Goal: Task Accomplishment & Management: Complete application form

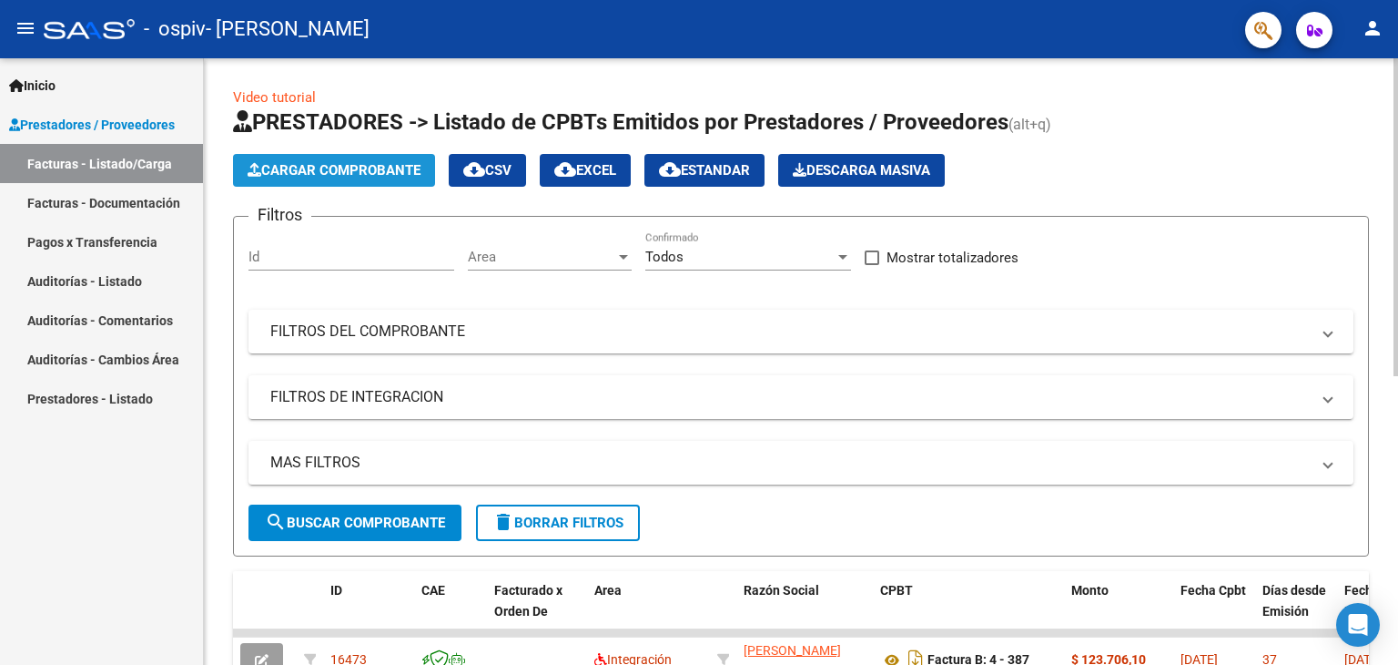
click at [300, 164] on span "Cargar Comprobante" at bounding box center [334, 170] width 173 height 16
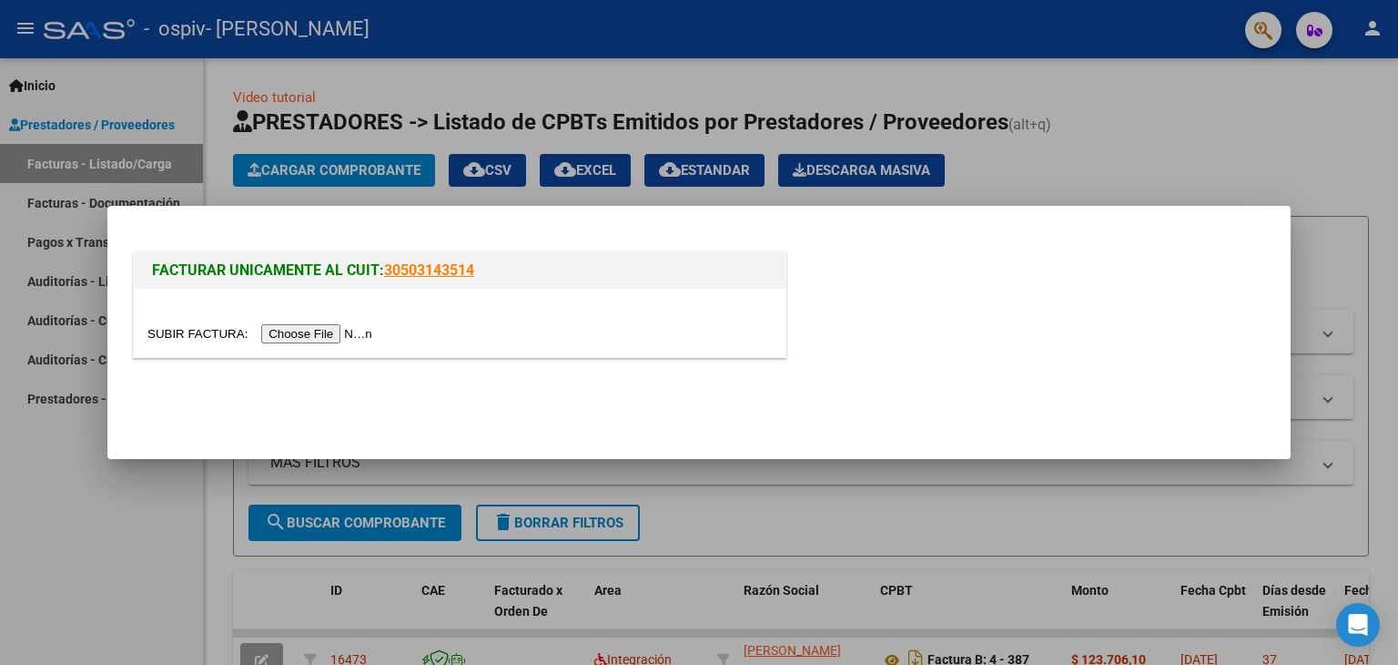
click at [317, 332] on input "file" at bounding box center [262, 333] width 230 height 19
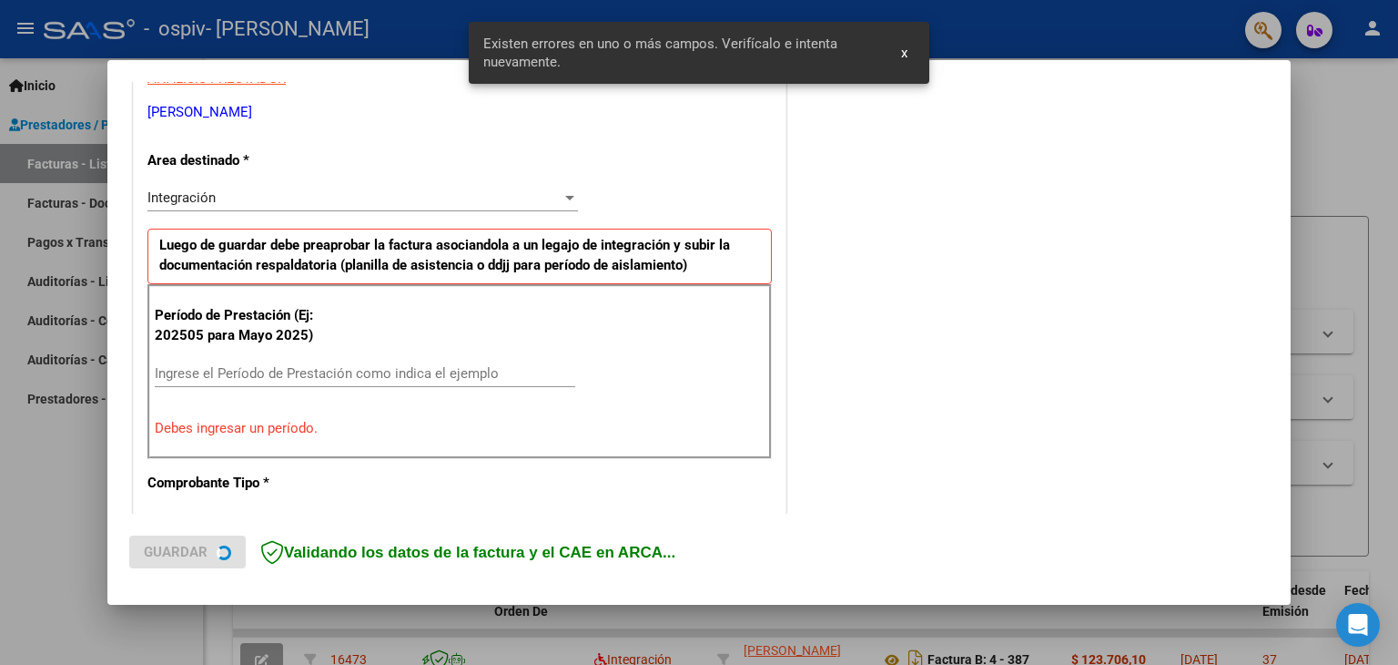
scroll to position [382, 0]
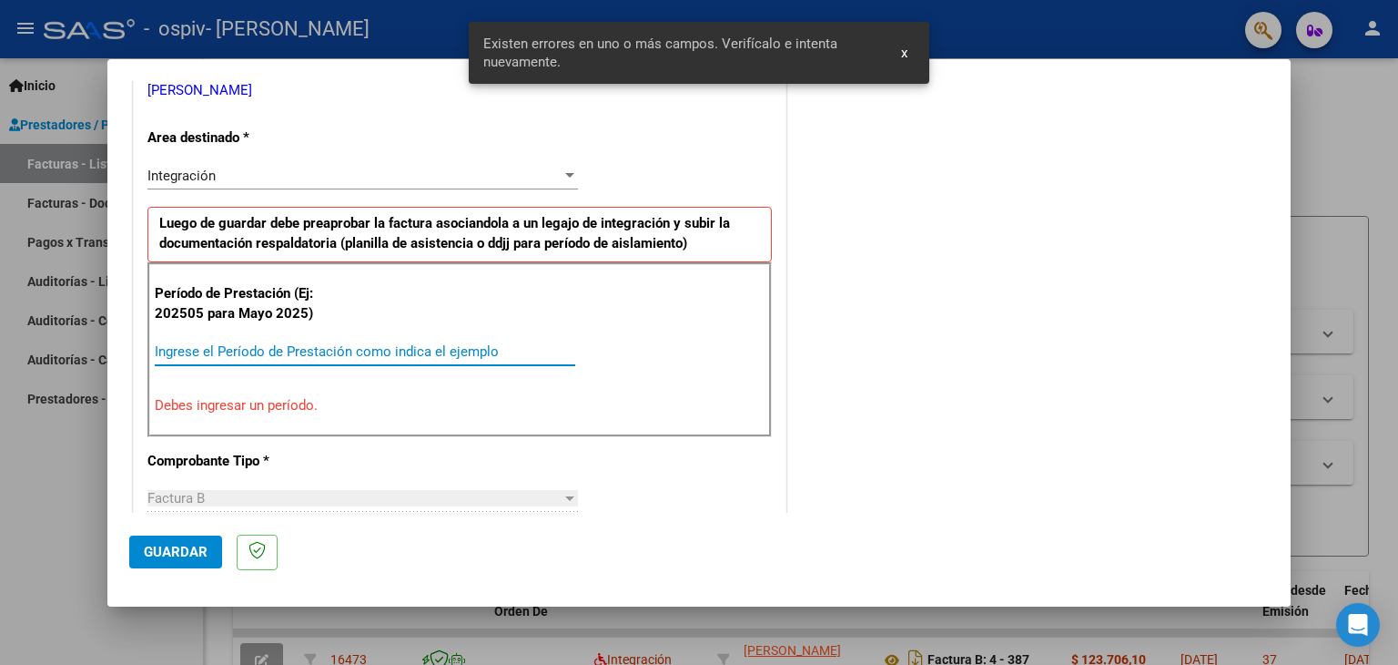
click at [397, 345] on input "Ingrese el Período de Prestación como indica el ejemplo" at bounding box center [365, 351] width 421 height 16
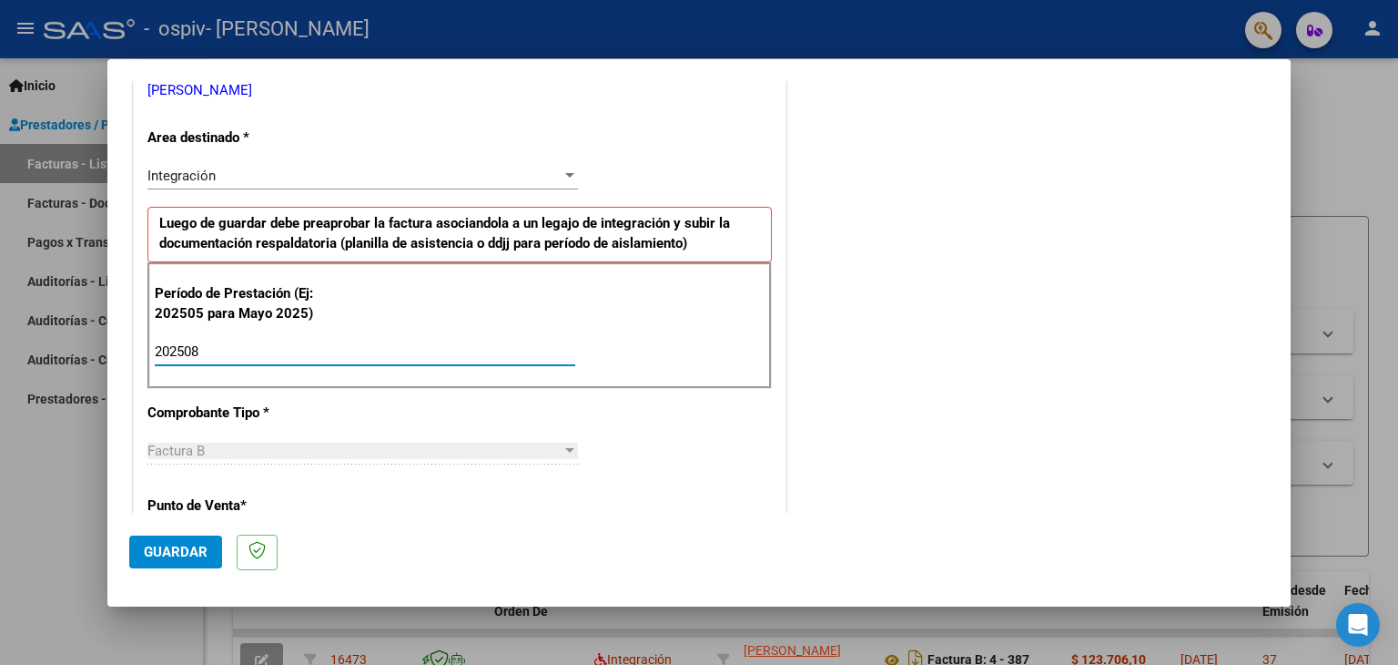
type input "202508"
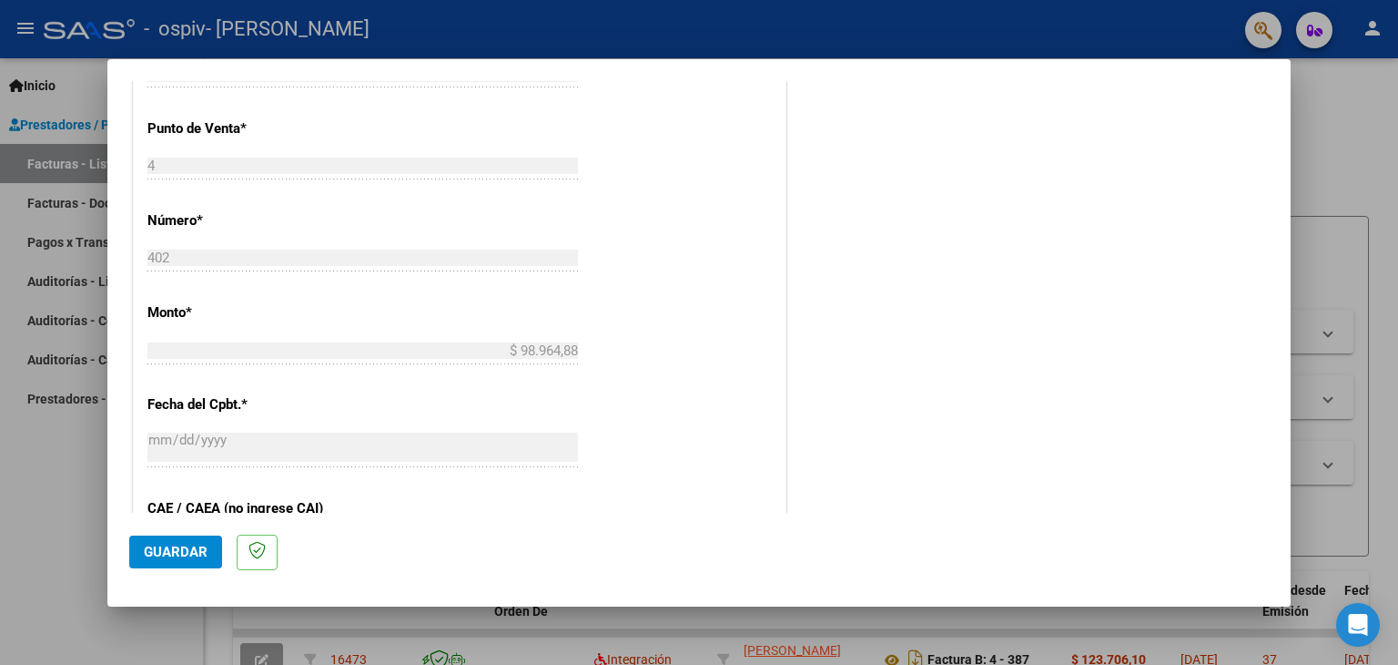
scroll to position [1136, 0]
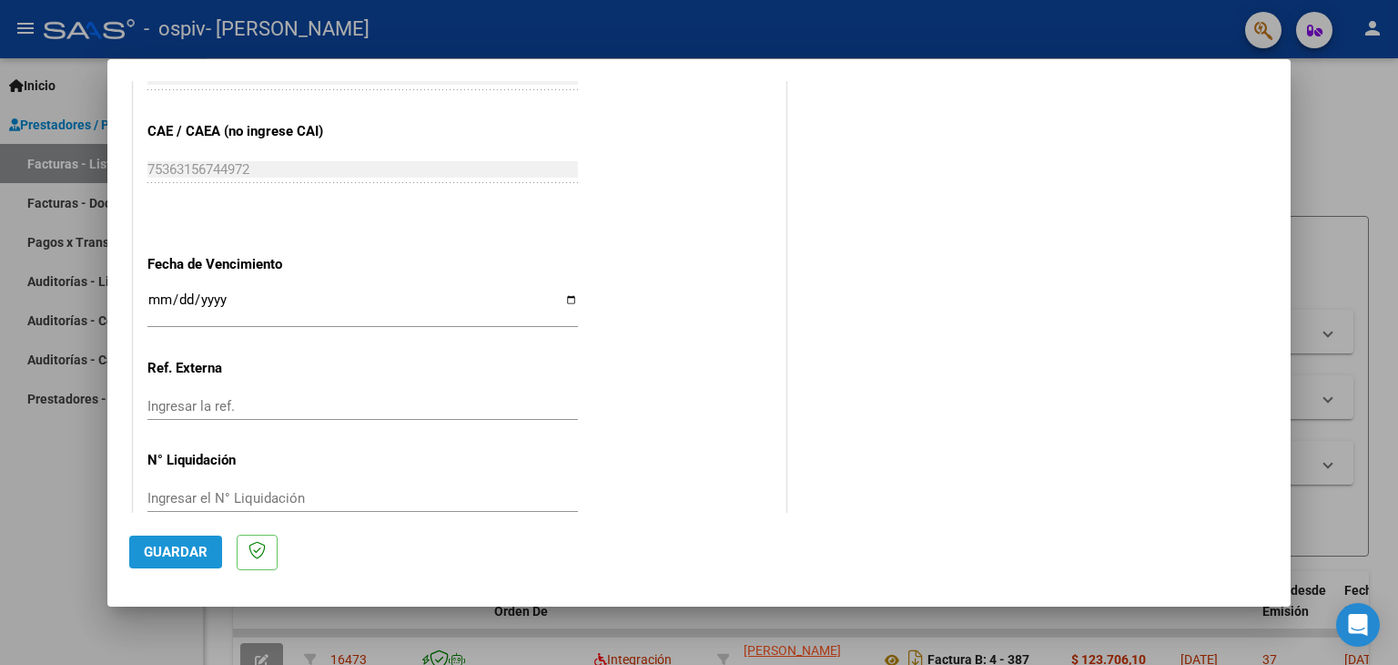
click at [179, 548] on span "Guardar" at bounding box center [176, 551] width 64 height 16
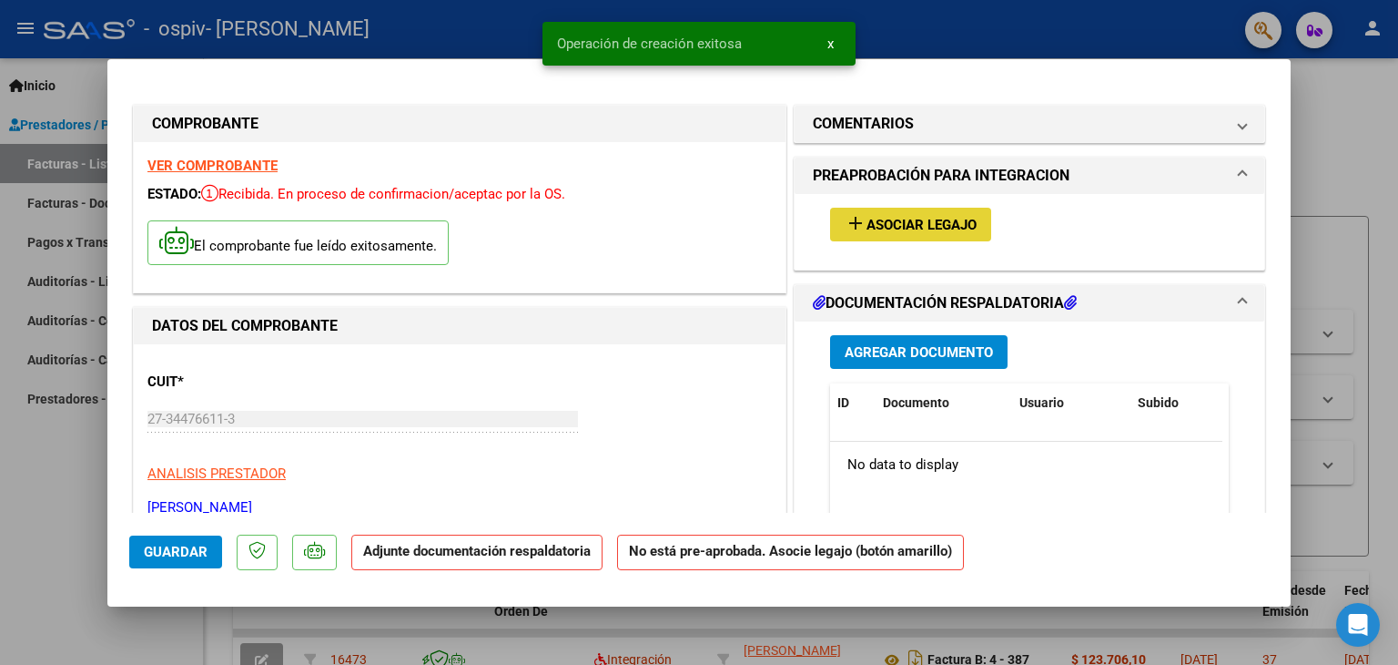
click at [885, 213] on button "add Asociar Legajo" at bounding box center [910, 225] width 161 height 34
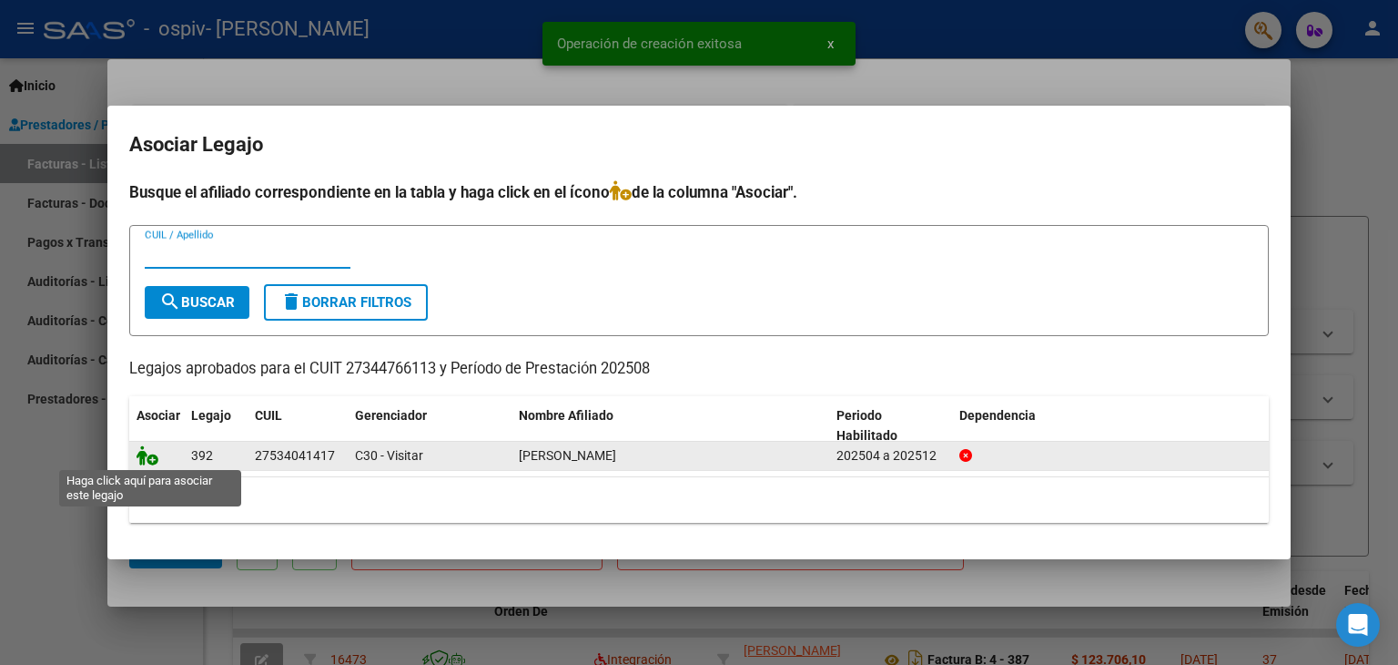
click at [153, 453] on icon at bounding box center [148, 455] width 22 height 20
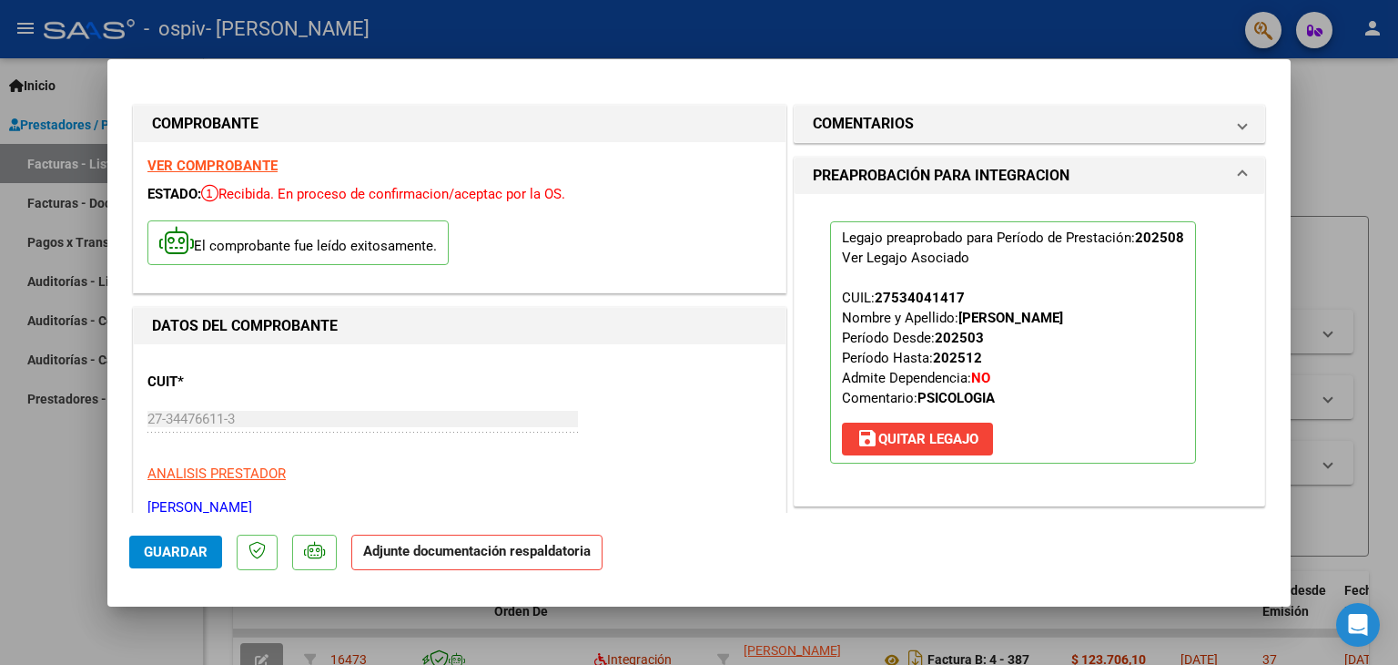
scroll to position [377, 0]
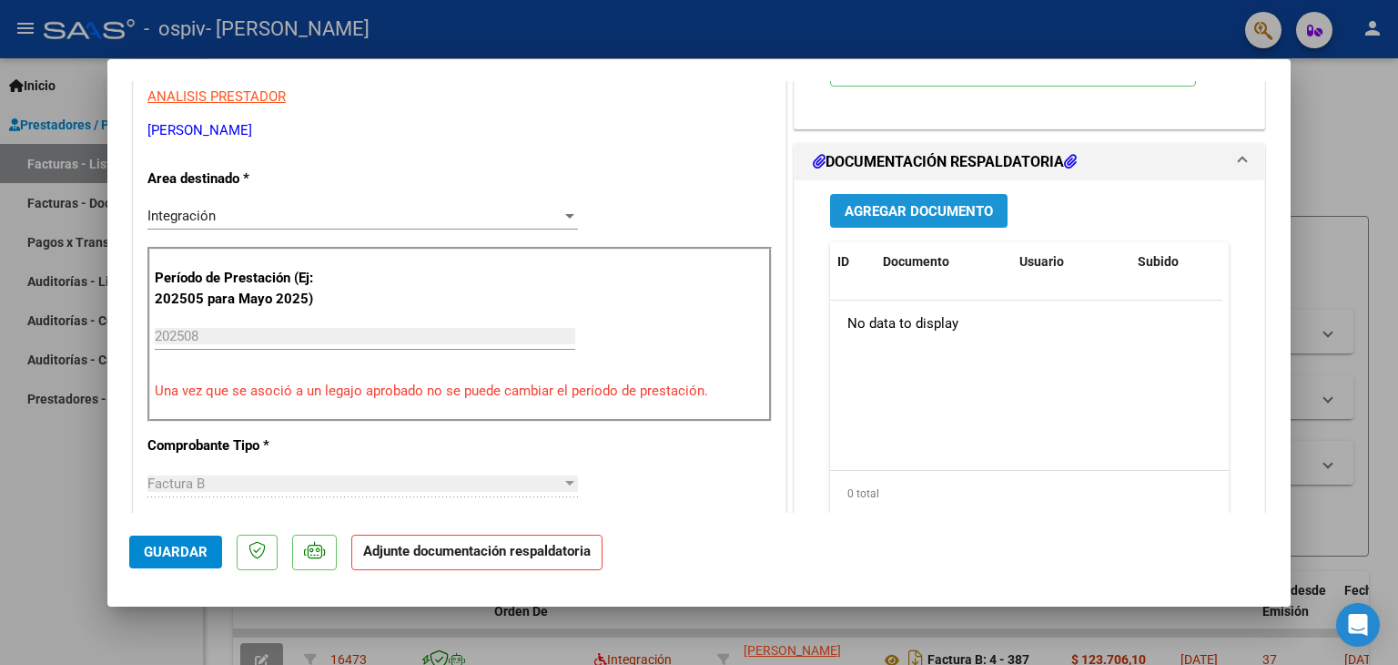
click at [864, 217] on span "Agregar Documento" at bounding box center [919, 211] width 148 height 16
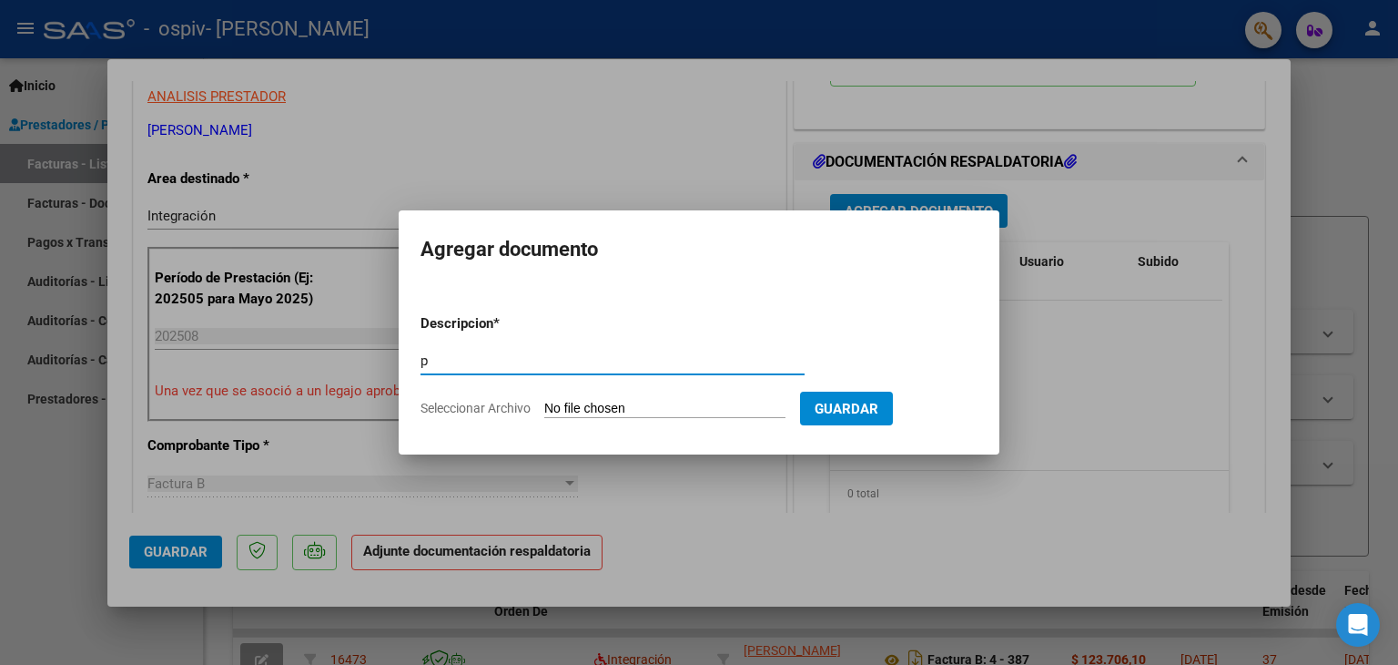
click at [512, 366] on input "p" at bounding box center [613, 360] width 384 height 16
type input "planilla de asistencia [PERSON_NAME]"
click at [457, 412] on span "Seleccionar Archivo" at bounding box center [476, 408] width 110 height 15
click at [544, 412] on input "Seleccionar Archivo" at bounding box center [664, 409] width 241 height 17
type input "C:\fakepath\planilla [PERSON_NAME][DATE] psi.pdf"
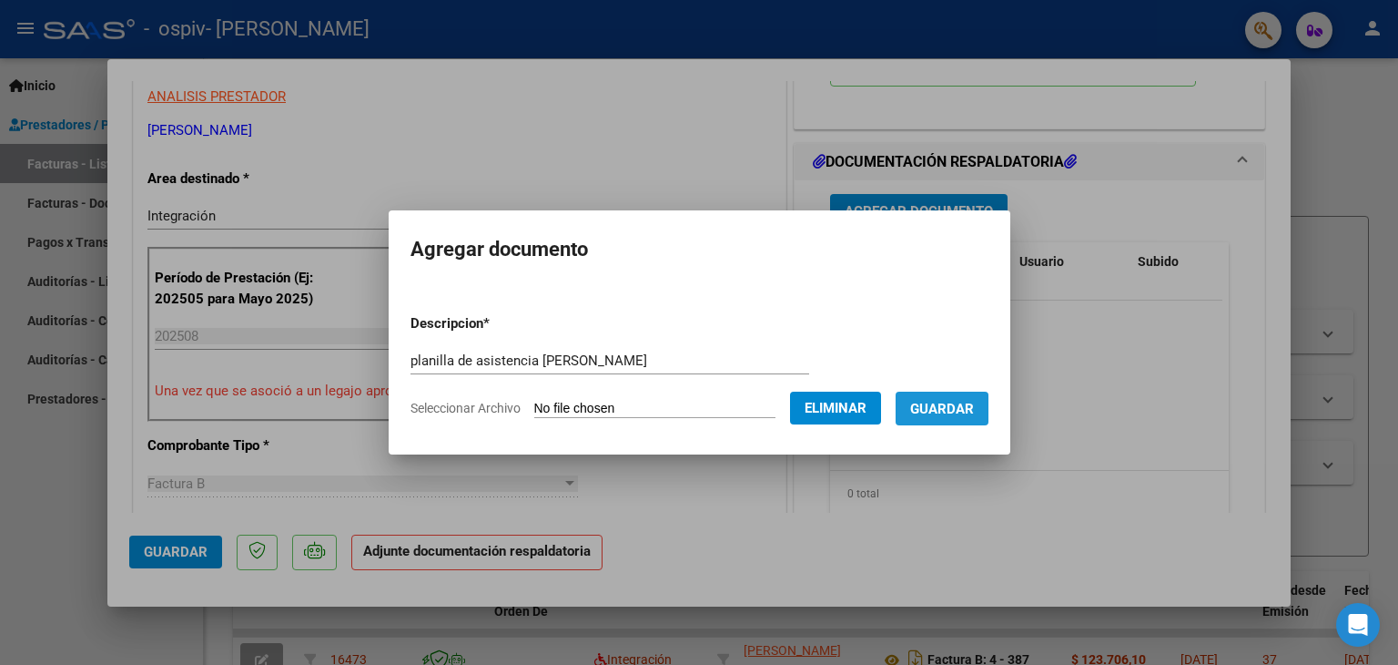
click at [945, 412] on span "Guardar" at bounding box center [942, 409] width 64 height 16
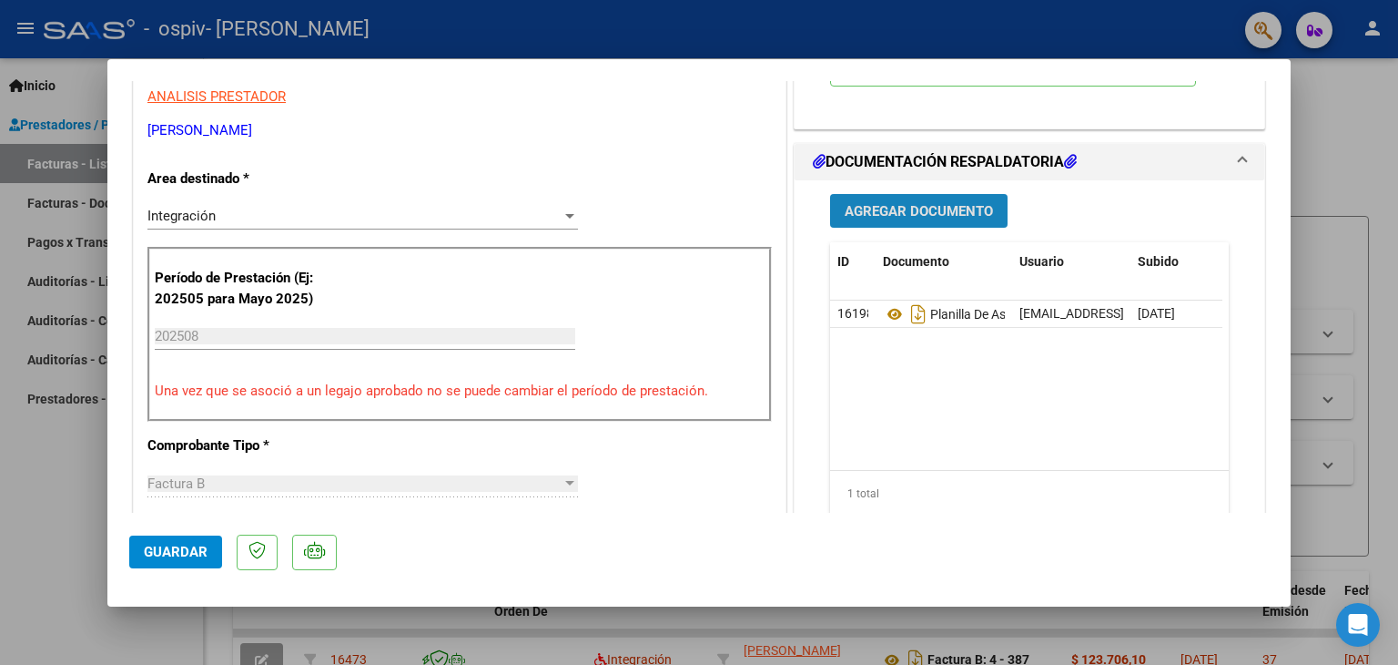
click at [935, 217] on span "Agregar Documento" at bounding box center [919, 211] width 148 height 16
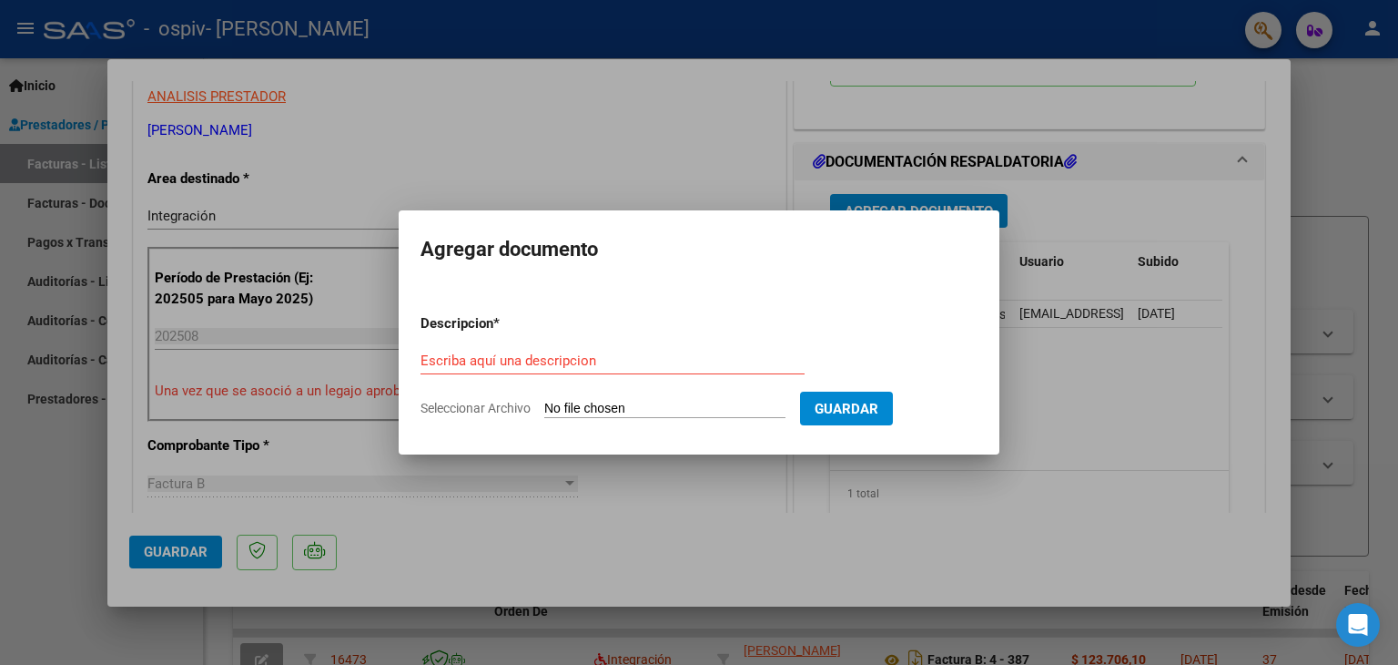
click at [566, 405] on input "Seleccionar Archivo" at bounding box center [664, 409] width 241 height 17
type input "C:\fakepath\2025 AUTORIZACION [PERSON_NAME] DNI 53404141.pdf"
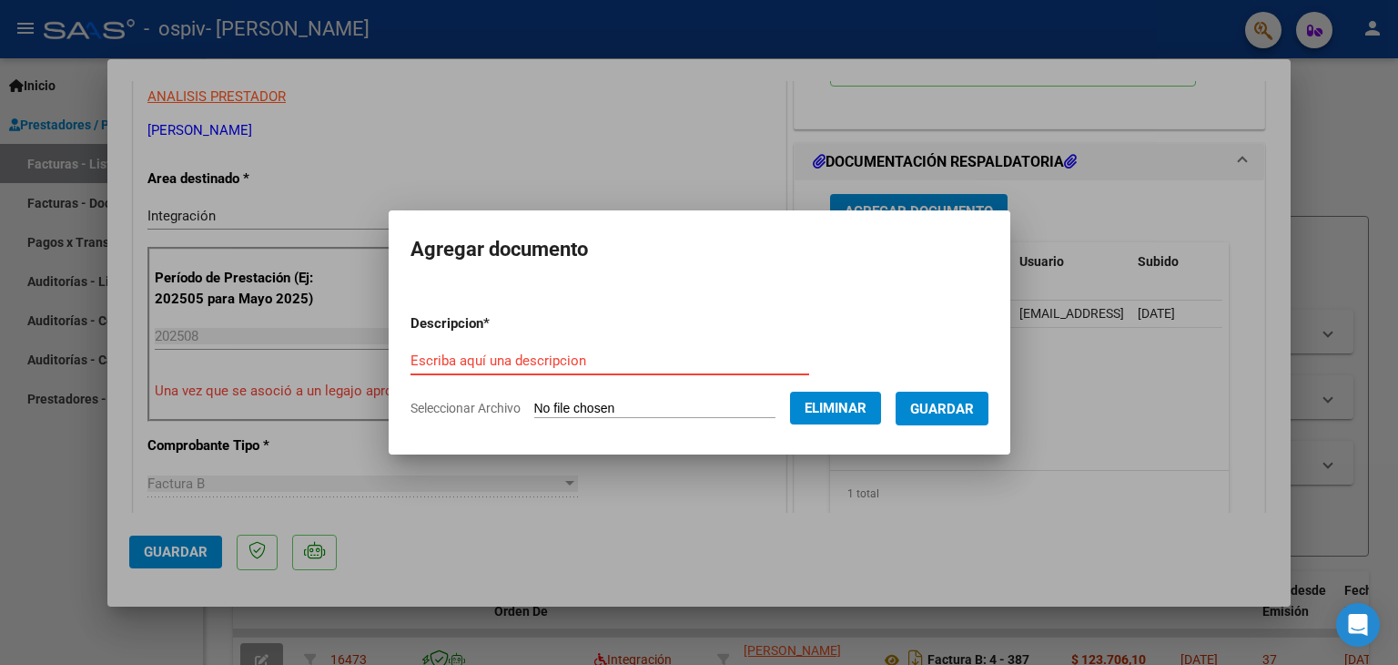
click at [503, 359] on input "Escriba aquí una descripcion" at bounding box center [610, 360] width 399 height 16
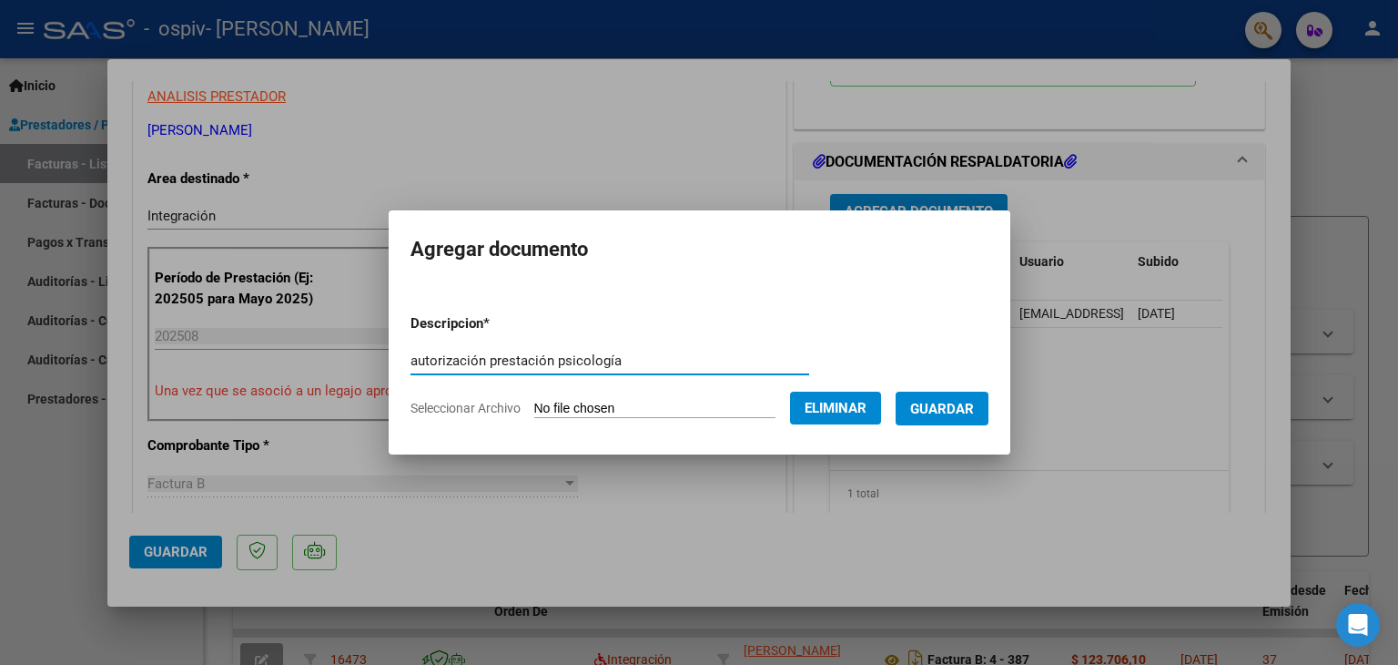
type input "autorización prestación psicología"
click at [971, 404] on span "Guardar" at bounding box center [942, 409] width 64 height 16
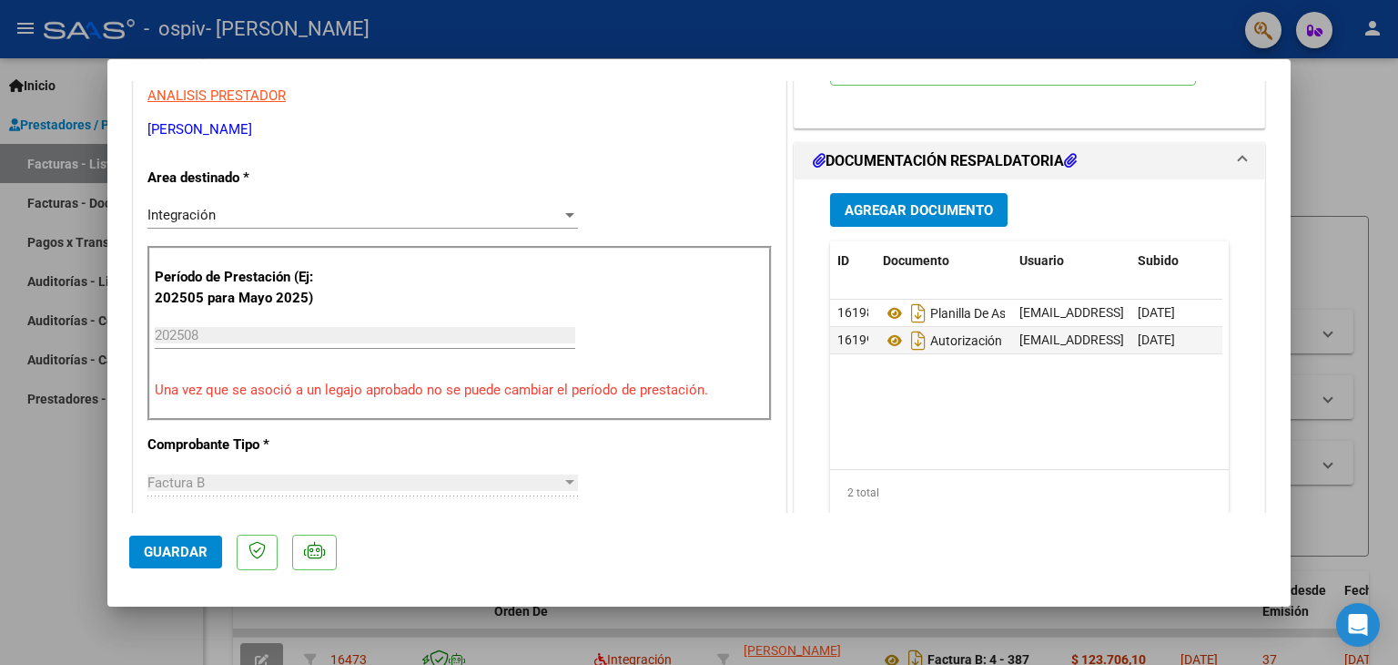
scroll to position [0, 0]
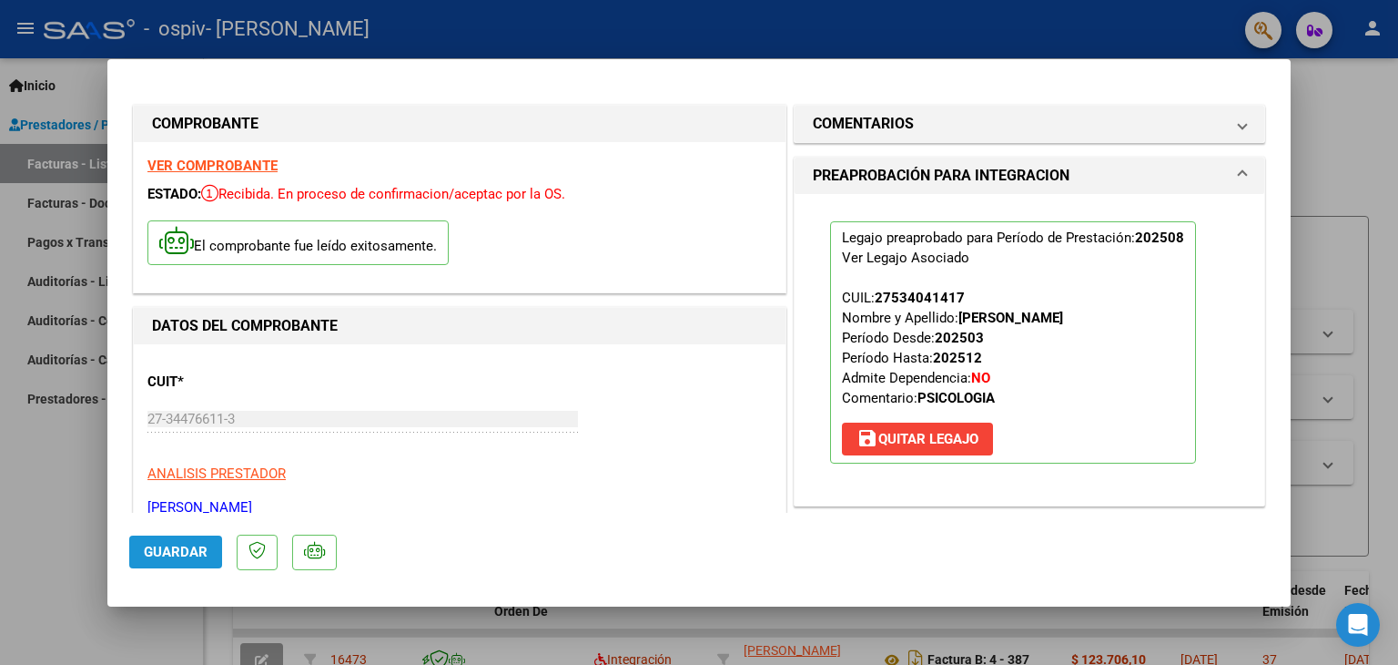
click at [182, 547] on span "Guardar" at bounding box center [176, 551] width 64 height 16
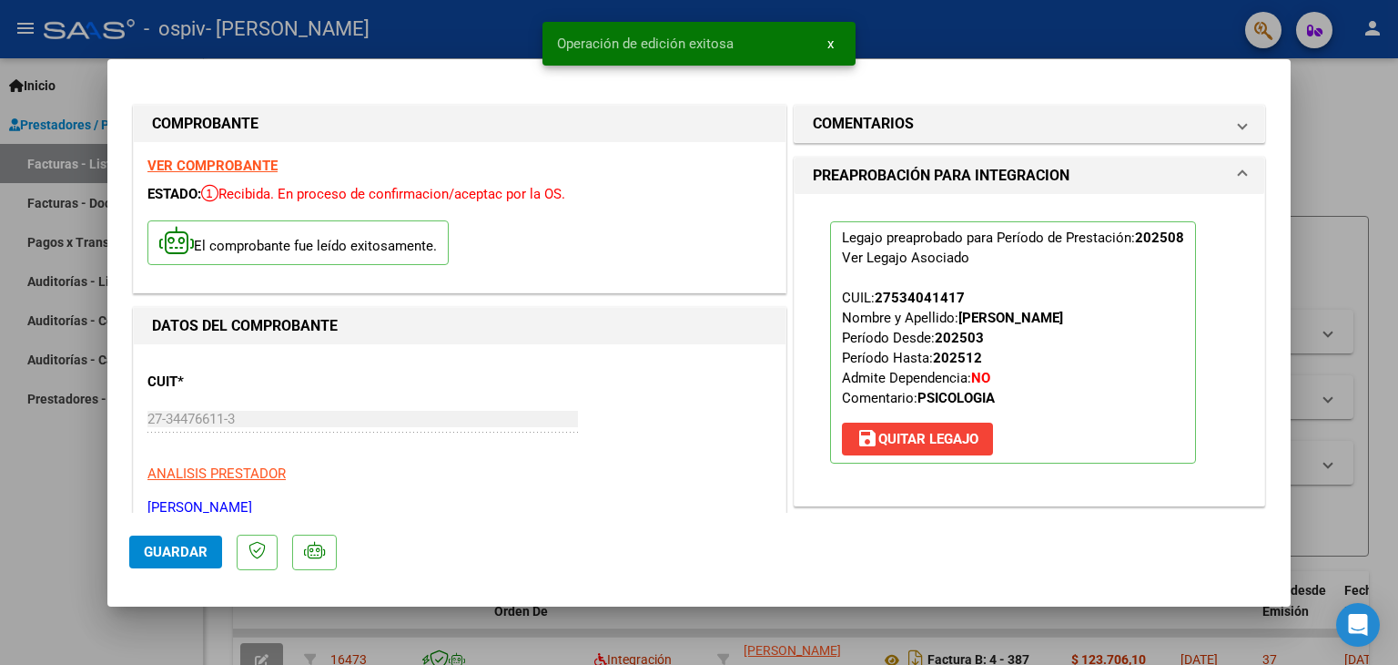
click at [50, 529] on div at bounding box center [699, 332] width 1398 height 665
type input "$ 0,00"
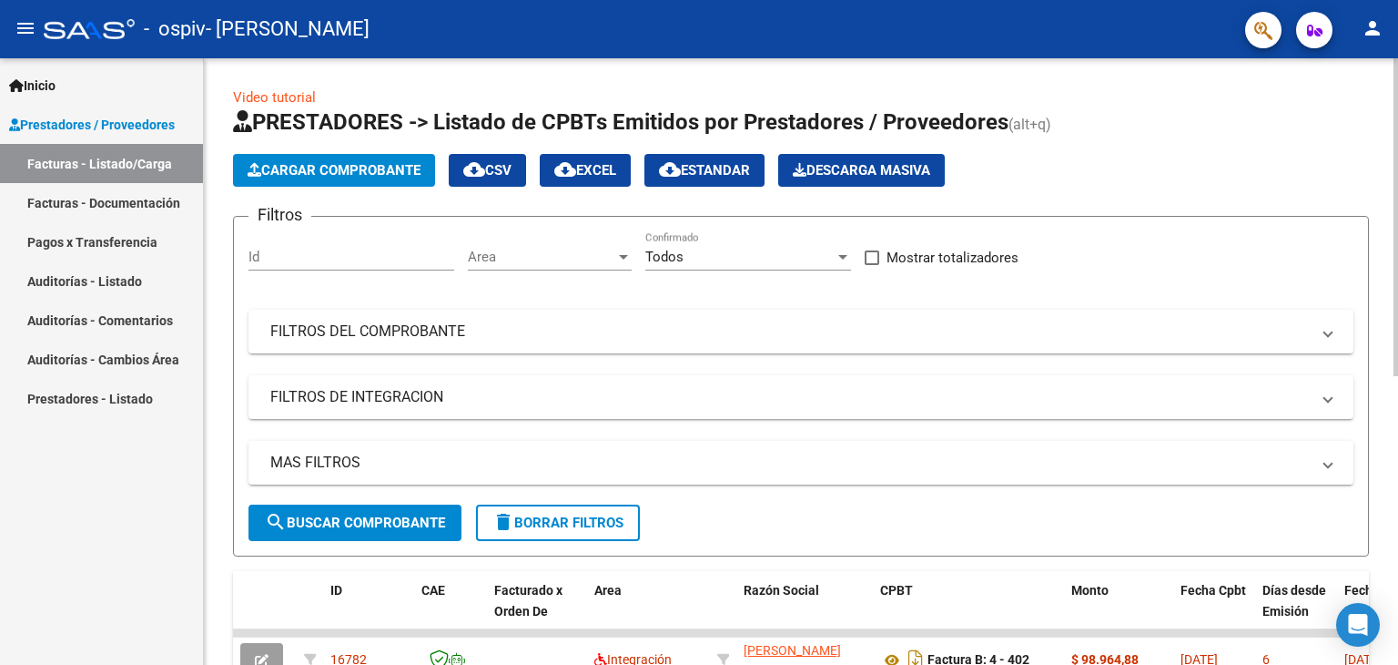
scroll to position [550, 0]
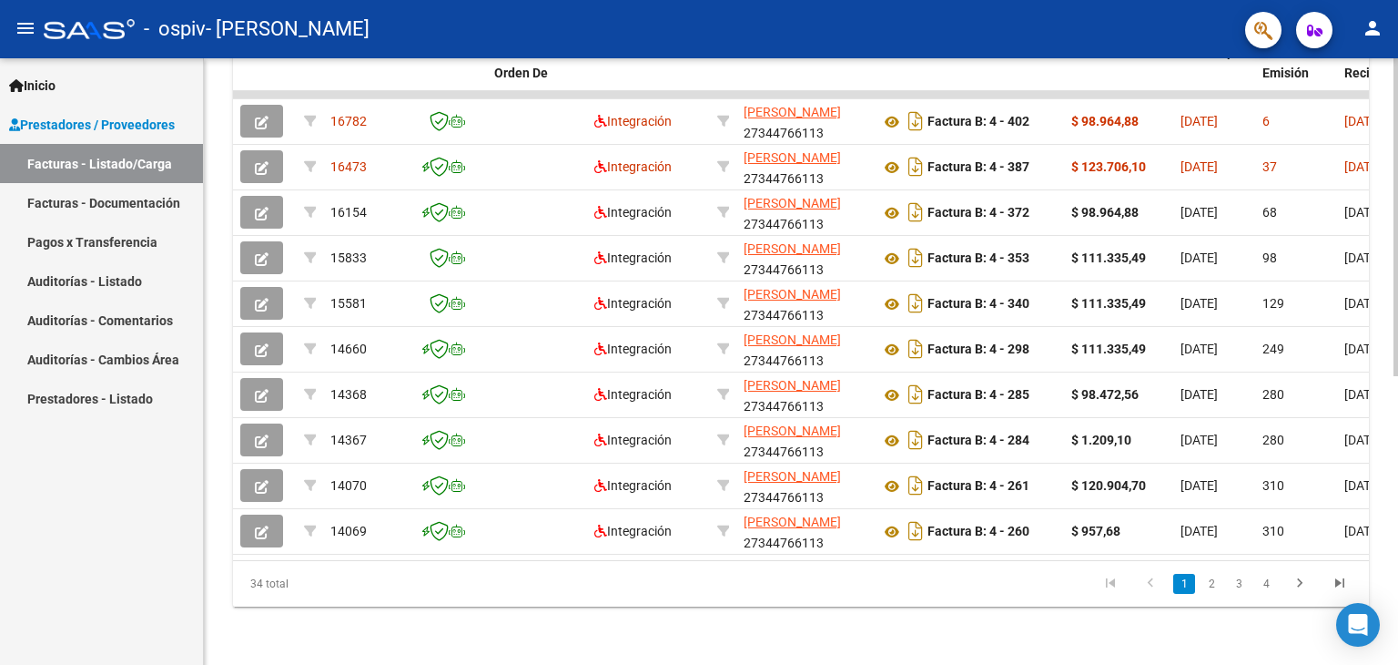
click at [1397, 604] on div at bounding box center [1396, 361] width 5 height 606
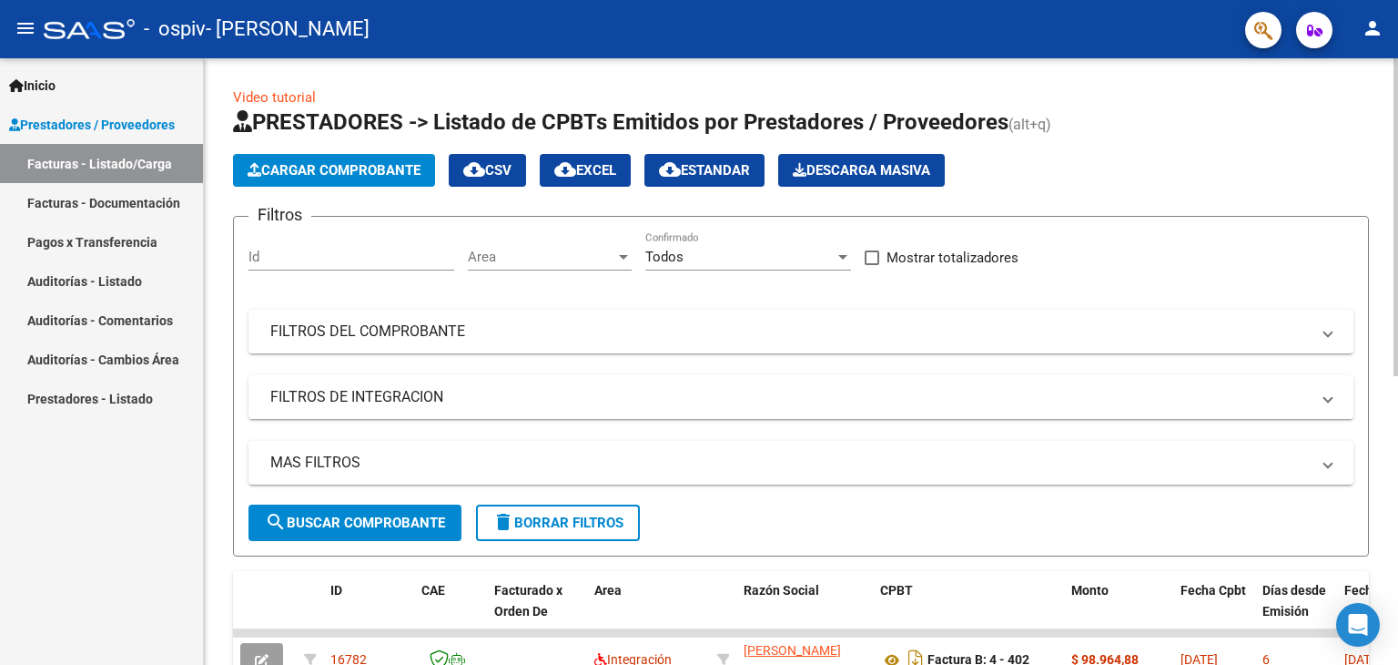
click at [1396, 115] on div at bounding box center [1396, 361] width 5 height 606
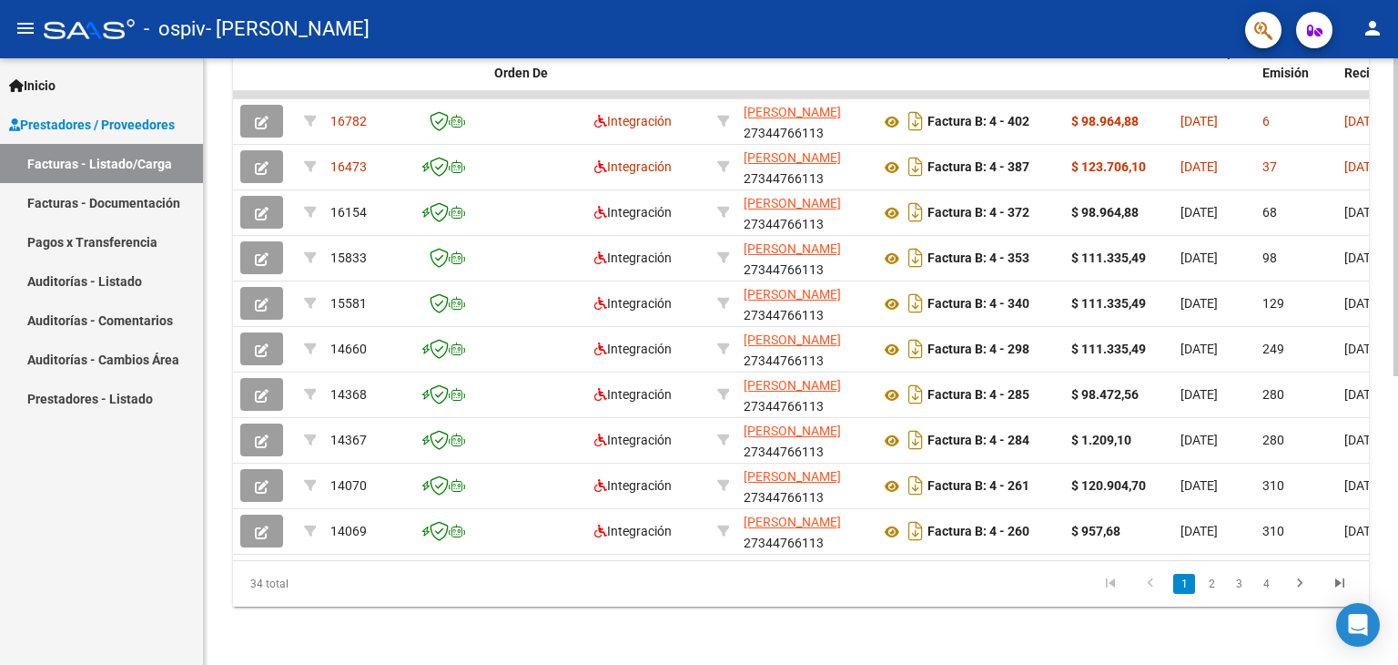
click at [1397, 551] on div at bounding box center [1396, 361] width 5 height 606
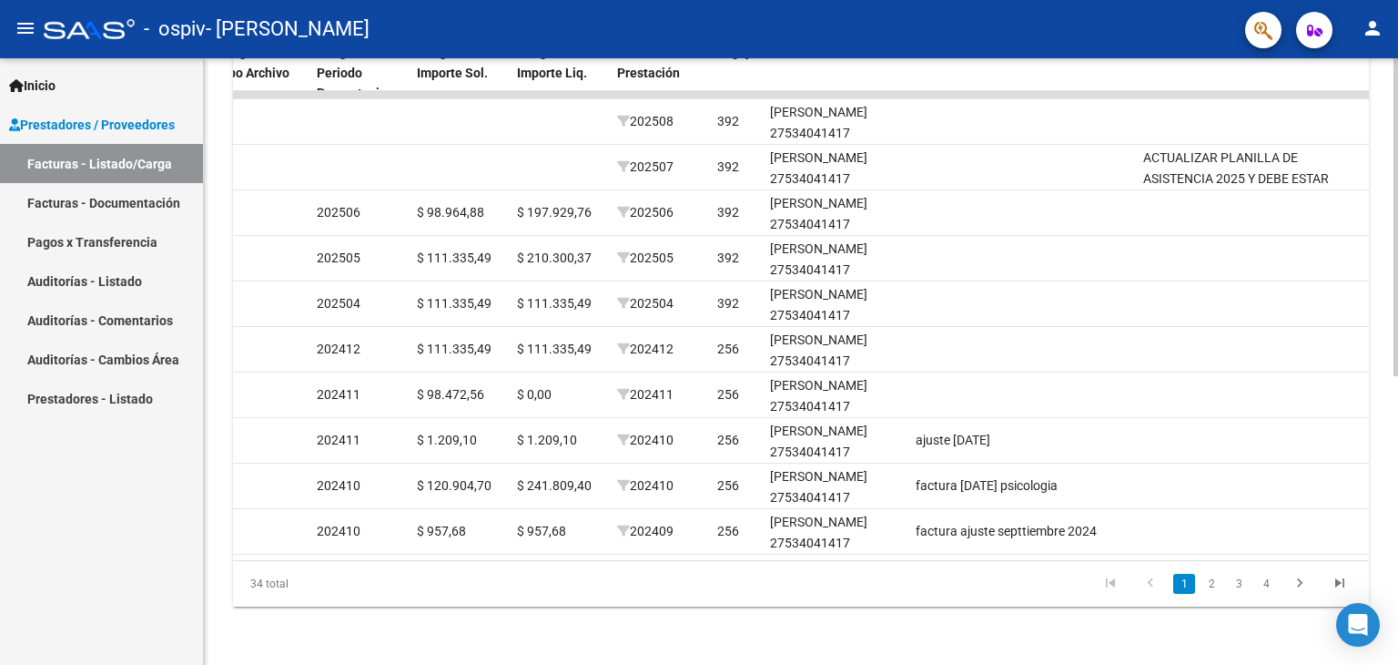
scroll to position [0, 0]
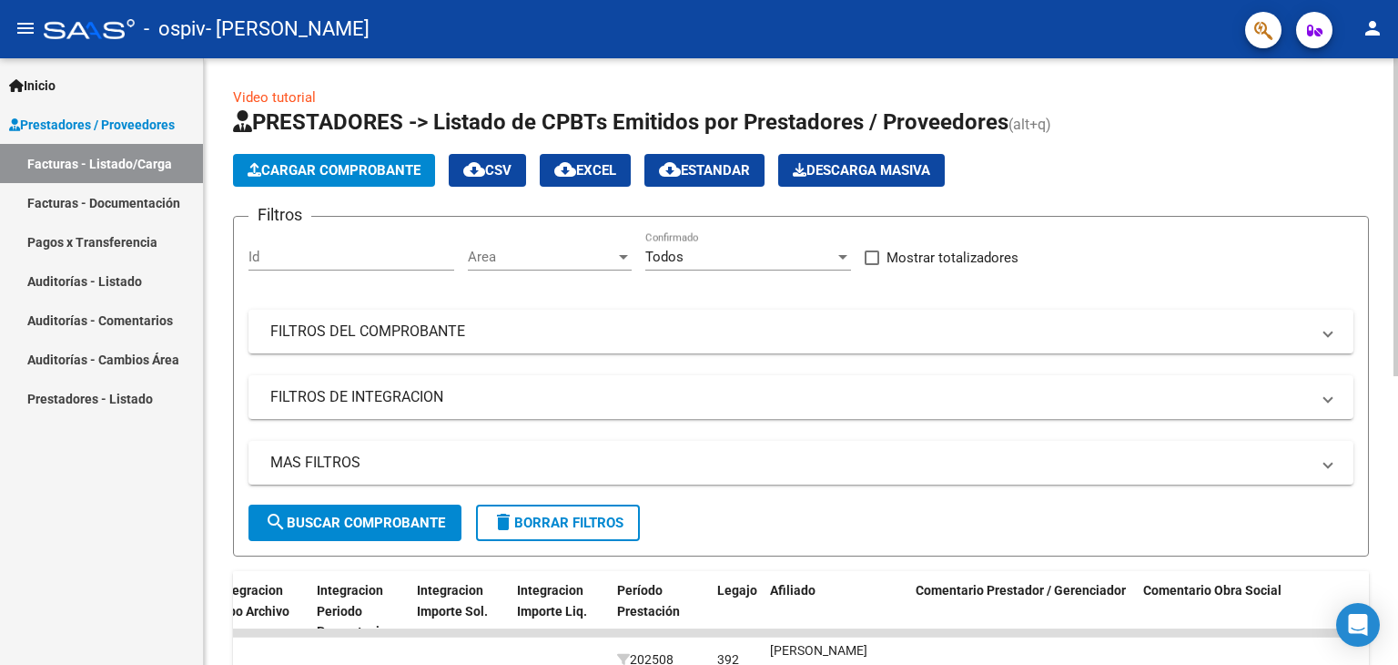
click at [1397, 82] on div at bounding box center [1396, 361] width 5 height 606
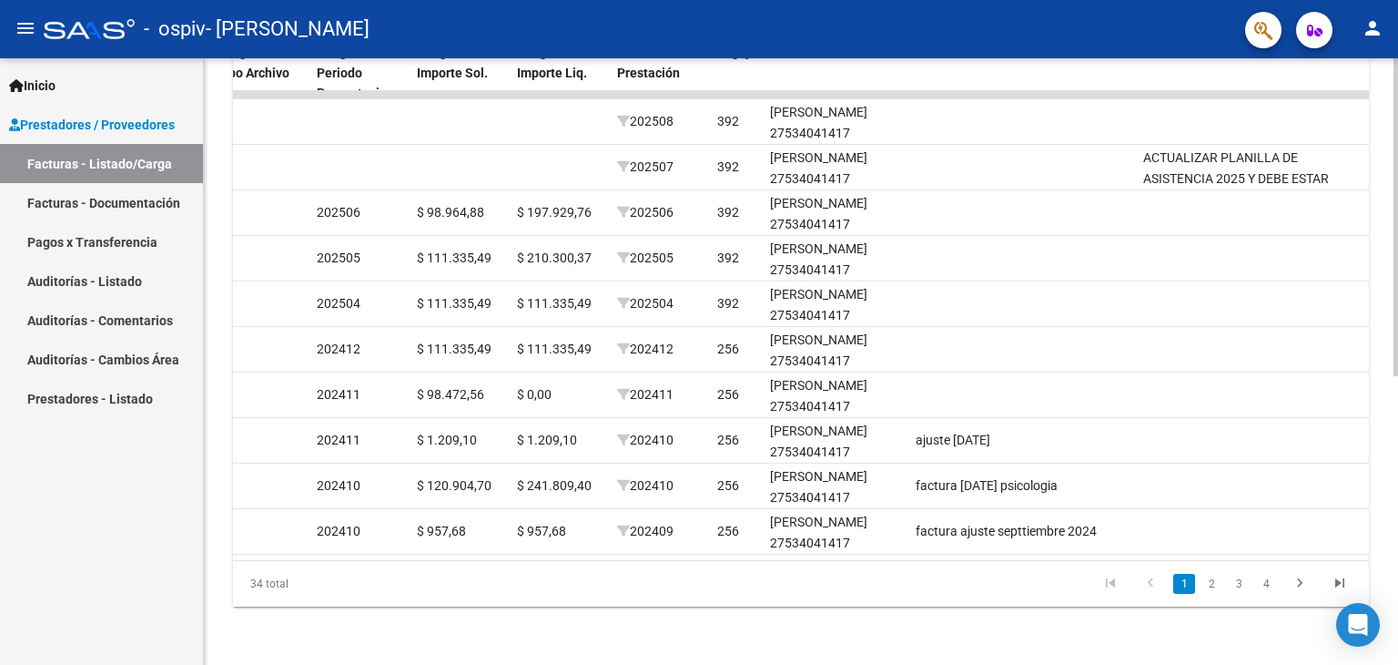
click at [1395, 411] on div at bounding box center [1396, 361] width 5 height 606
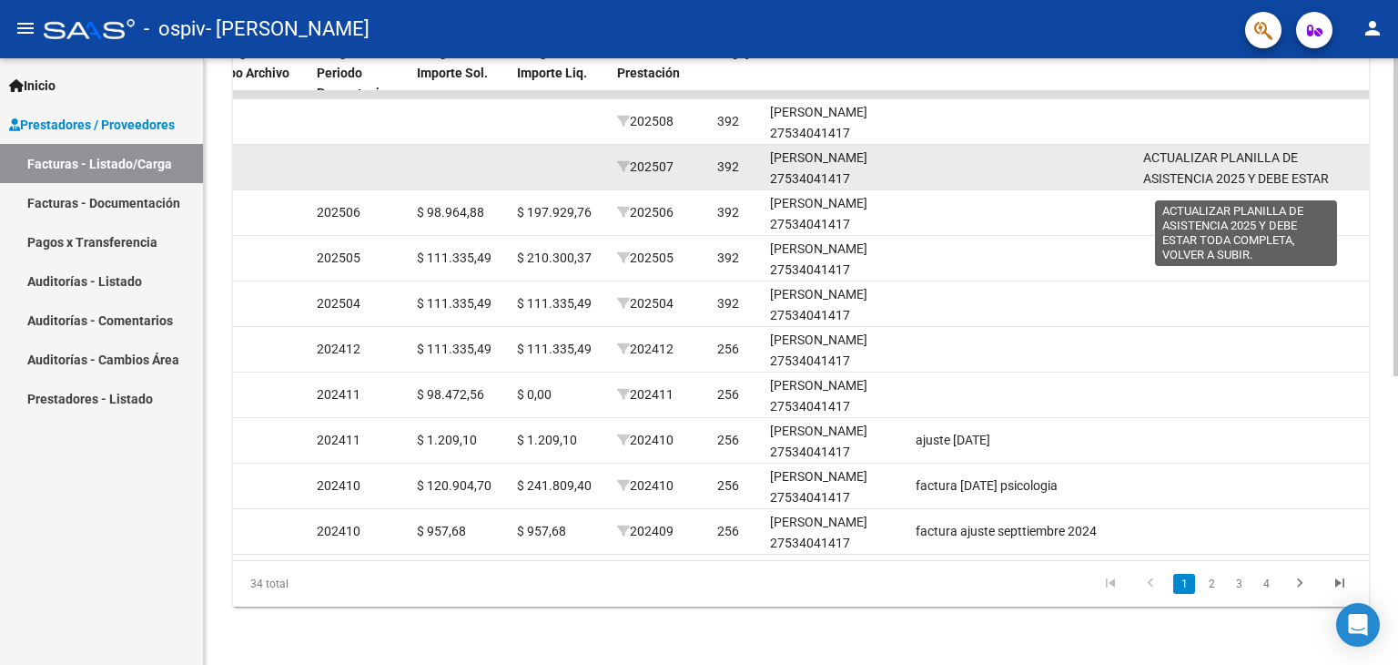
click at [1288, 150] on span "ACTUALIZAR PLANILLA DE ASISTENCIA 2025 Y DEBE ESTAR TODA COMPLETA, VOLVER A SUB…" at bounding box center [1246, 178] width 207 height 56
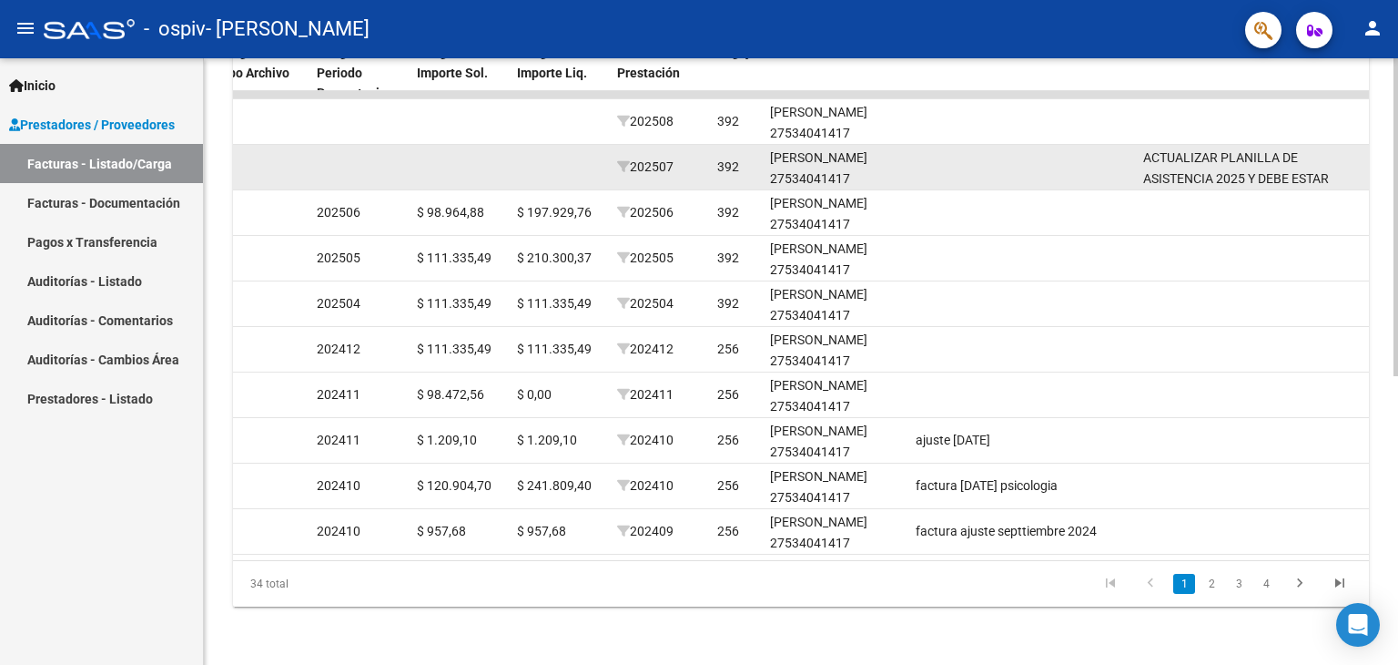
click at [1288, 150] on span "ACTUALIZAR PLANILLA DE ASISTENCIA 2025 Y DEBE ESTAR TODA COMPLETA, VOLVER A SUB…" at bounding box center [1246, 178] width 207 height 56
click at [1176, 152] on div "ACTUALIZAR PLANILLA DE ASISTENCIA 2025 Y DEBE ESTAR TODA COMPLETA, VOLVER A SUB…" at bounding box center [1249, 166] width 213 height 38
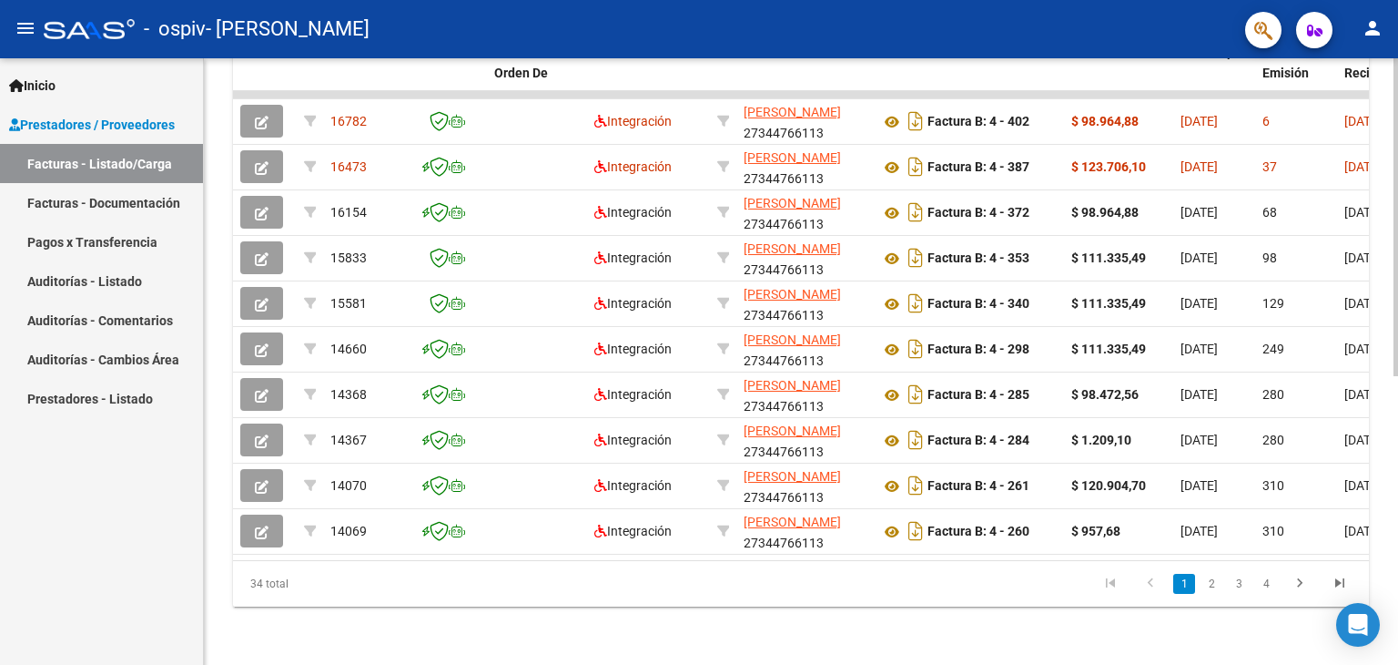
scroll to position [0, 994]
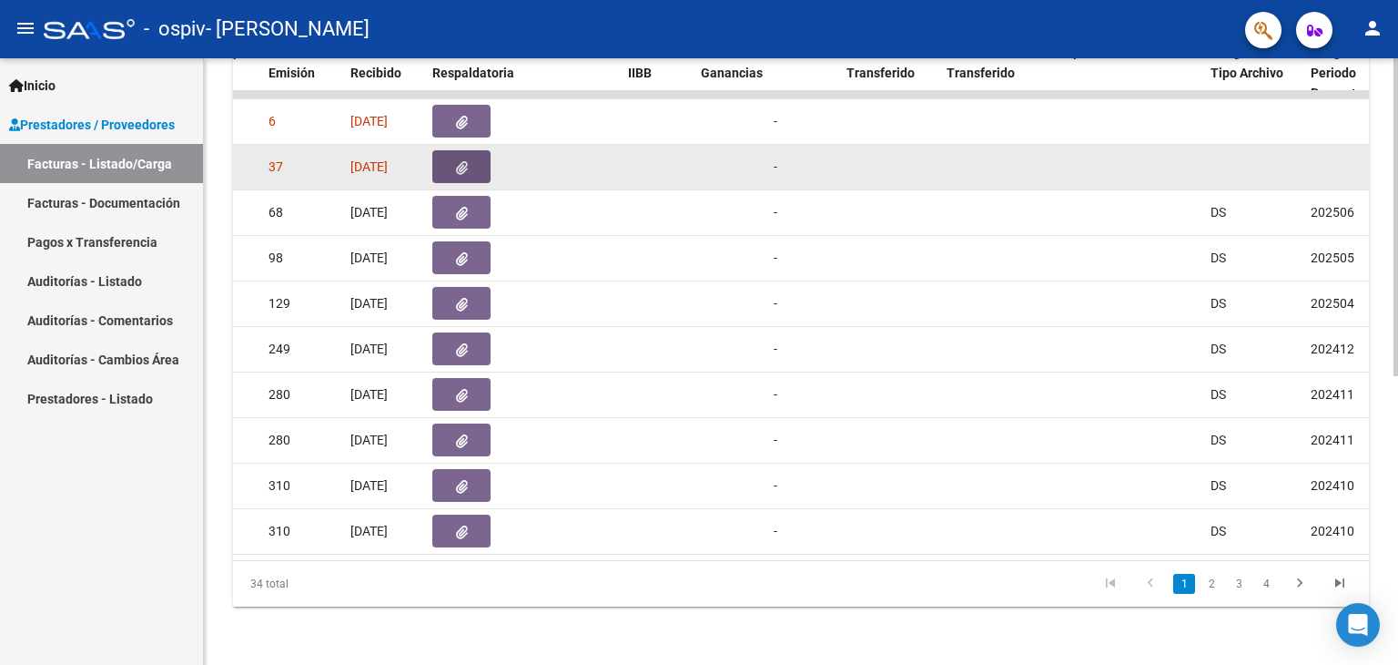
click at [477, 150] on button "button" at bounding box center [461, 166] width 58 height 33
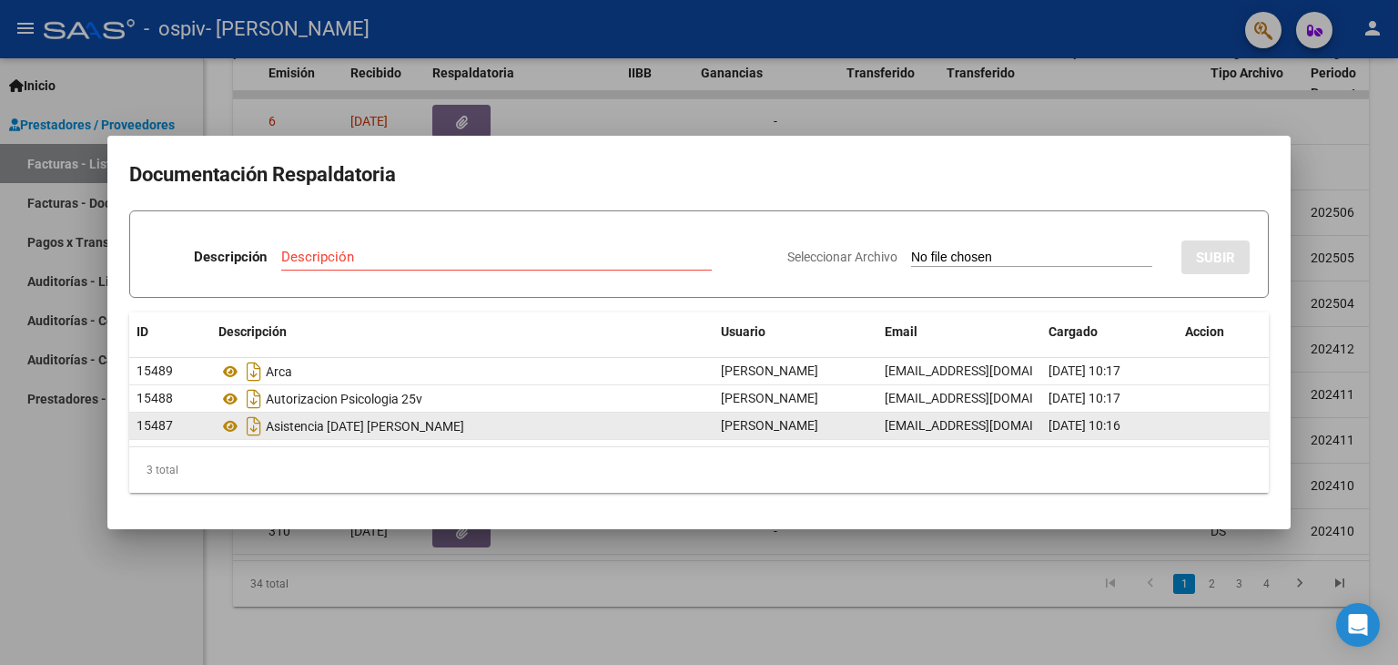
click at [345, 427] on div "Asistencia [DATE] [PERSON_NAME]" at bounding box center [462, 425] width 488 height 29
click at [227, 423] on icon at bounding box center [230, 426] width 24 height 22
